Goal: Transaction & Acquisition: Purchase product/service

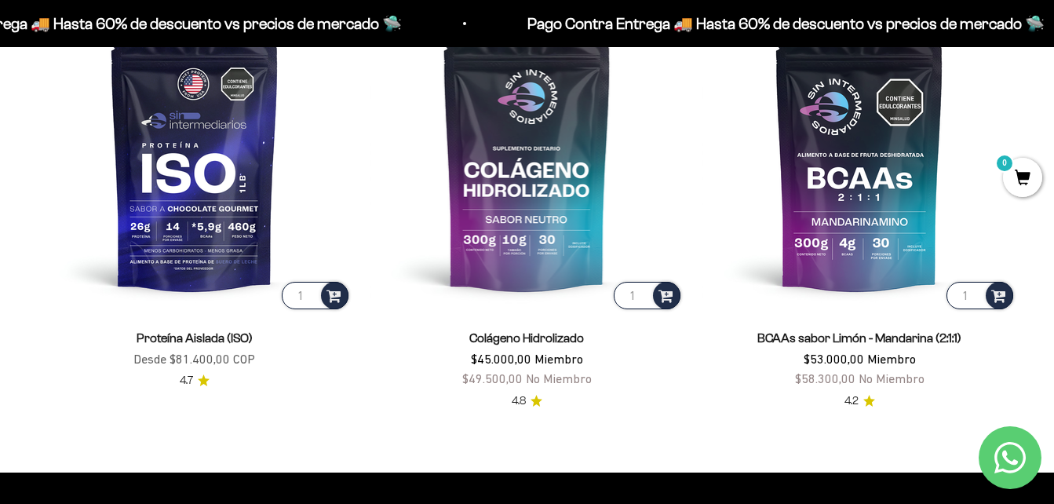
scroll to position [1099, 0]
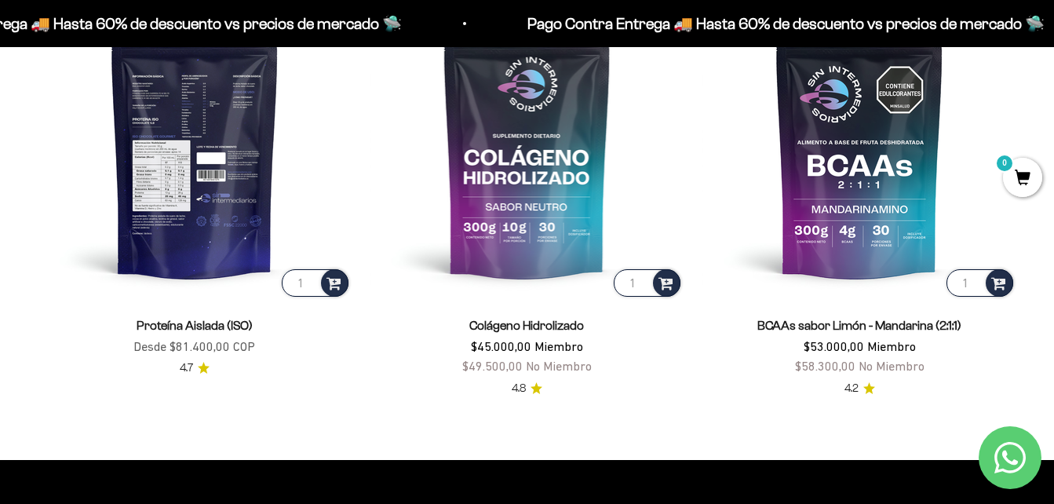
click at [153, 173] on img at bounding box center [195, 143] width 314 height 314
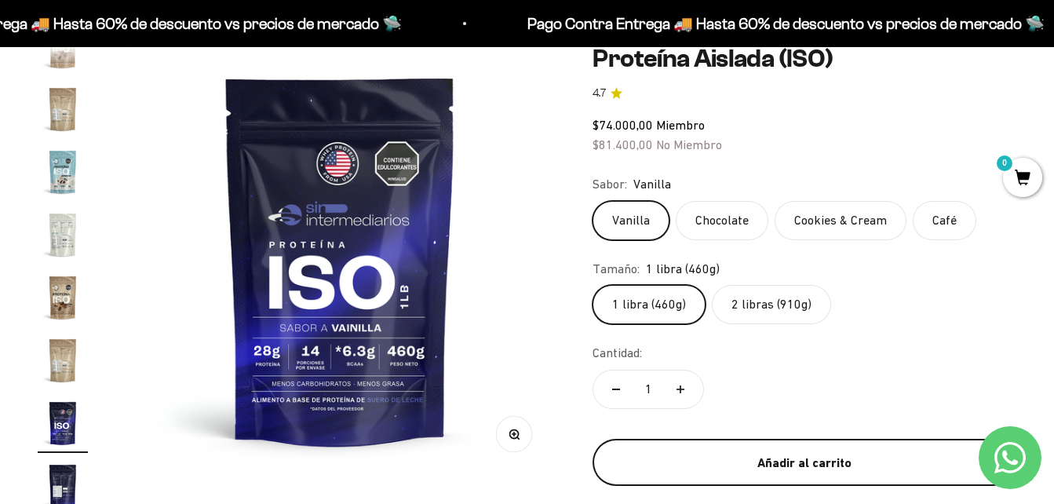
click at [703, 451] on button "Añadir al carrito" at bounding box center [805, 462] width 424 height 47
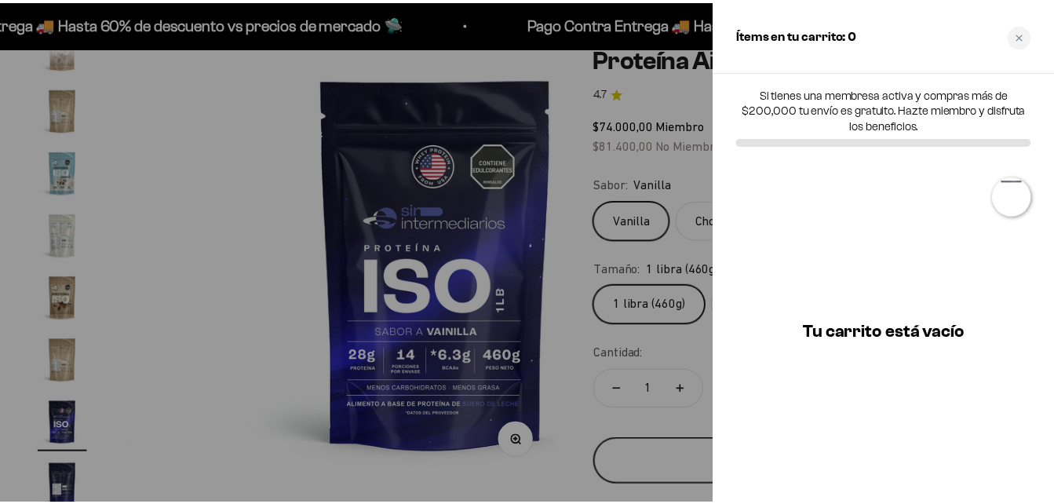
scroll to position [0, 6684]
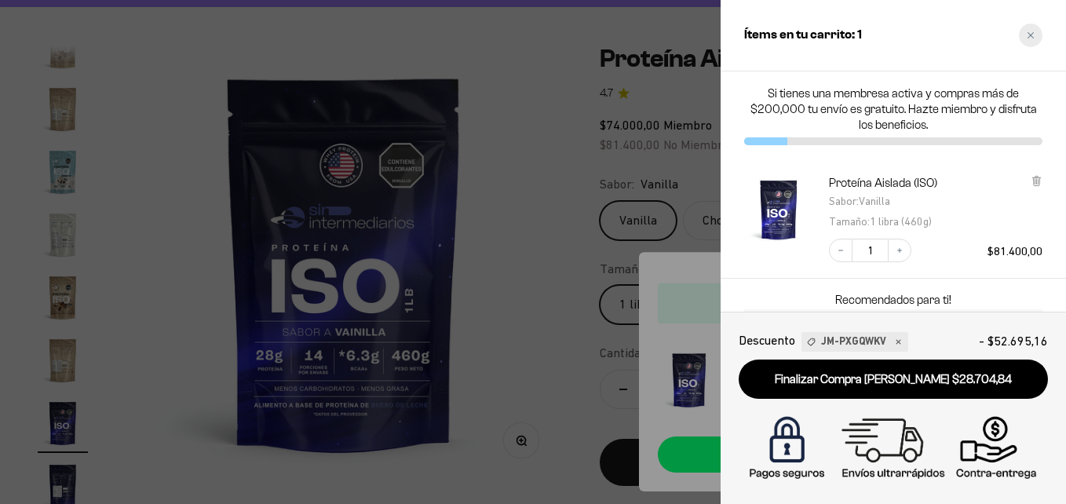
click at [1031, 27] on div "Close cart" at bounding box center [1031, 36] width 24 height 24
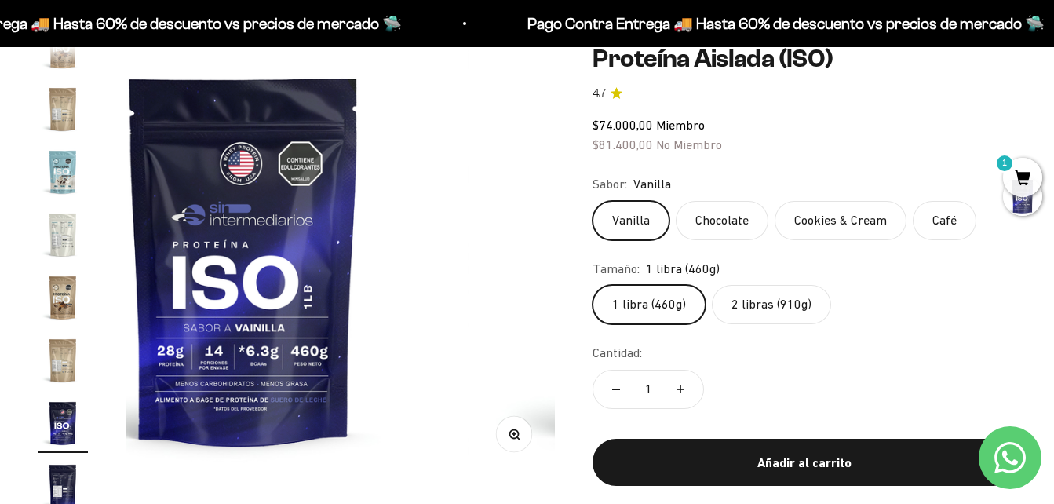
scroll to position [0, 6587]
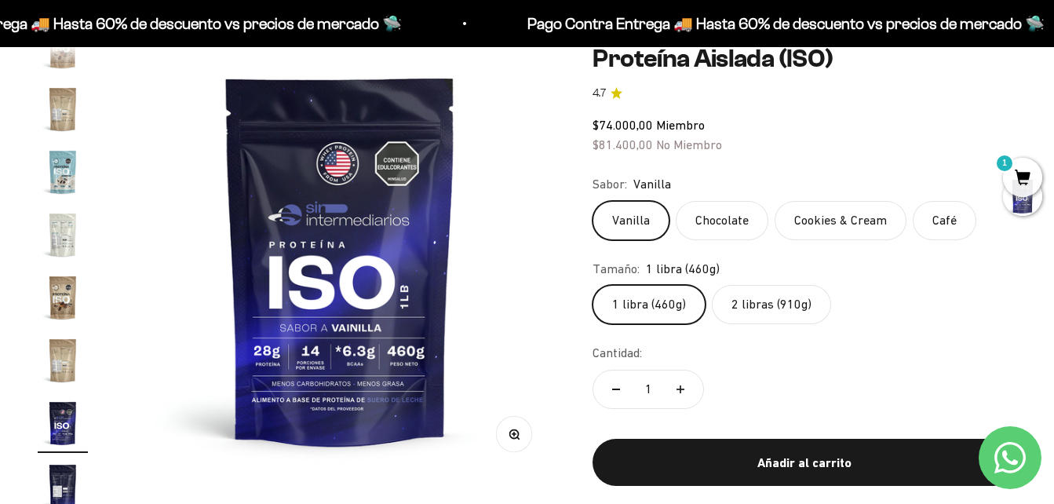
click at [845, 220] on label "Cookies & Cream" at bounding box center [841, 220] width 132 height 39
click at [593, 201] on input "Cookies & Cream" at bounding box center [592, 200] width 1 height 1
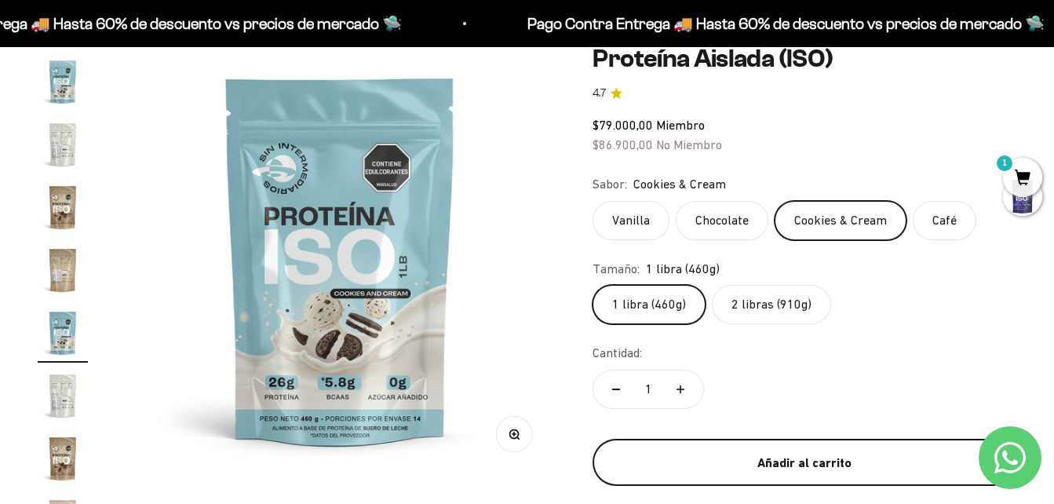
click at [801, 463] on div "Añadir al carrito" at bounding box center [804, 463] width 361 height 20
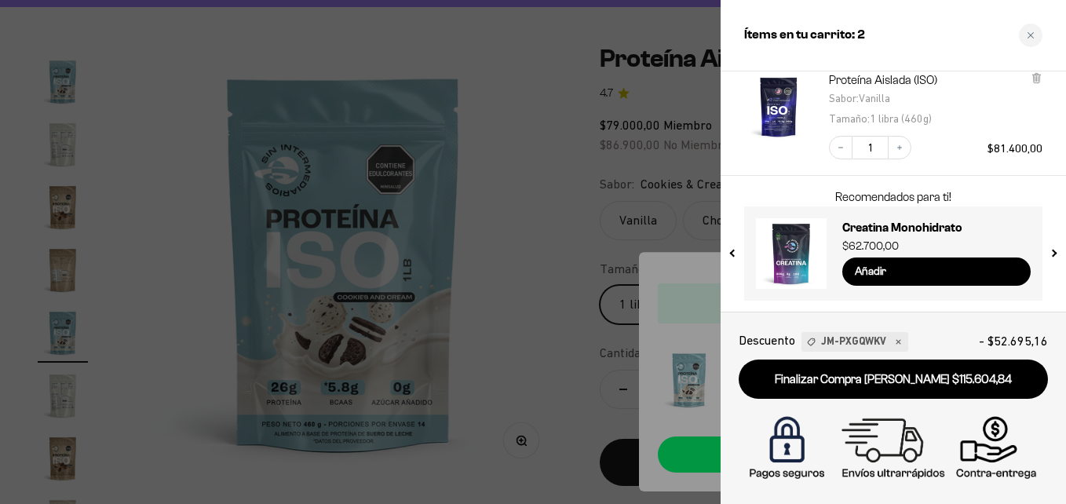
scroll to position [223, 0]
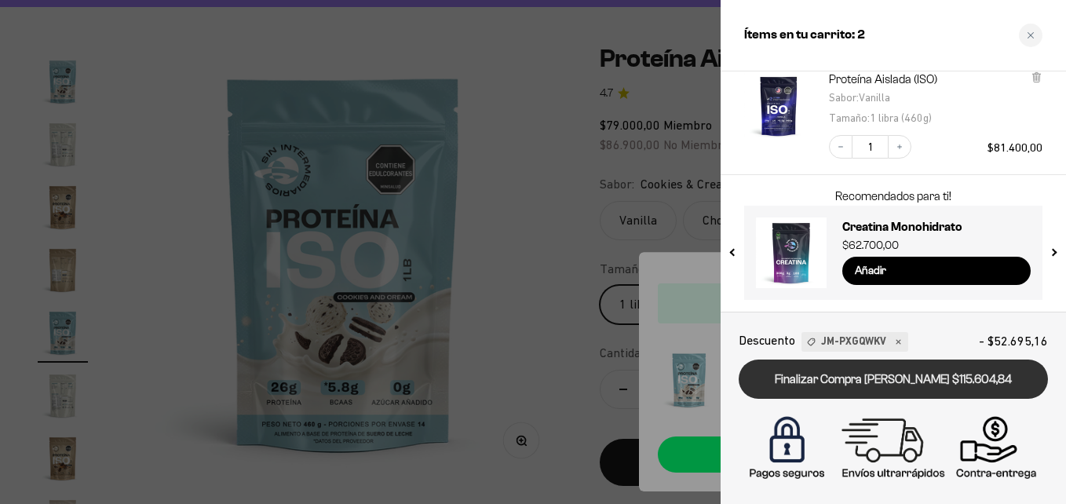
click at [894, 390] on link "Finalizar Compra Segura $115.604,84" at bounding box center [893, 380] width 309 height 40
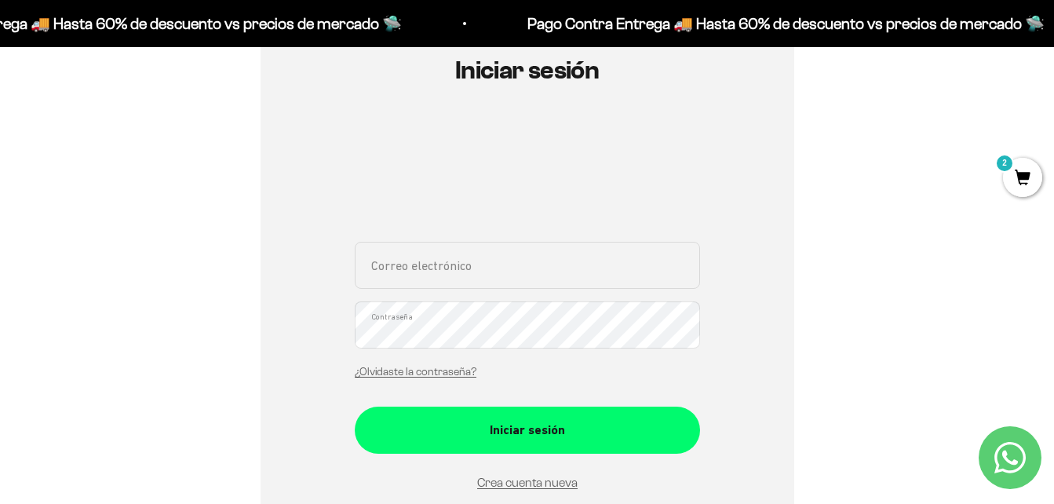
scroll to position [211, 0]
